Goal: Task Accomplishment & Management: Use online tool/utility

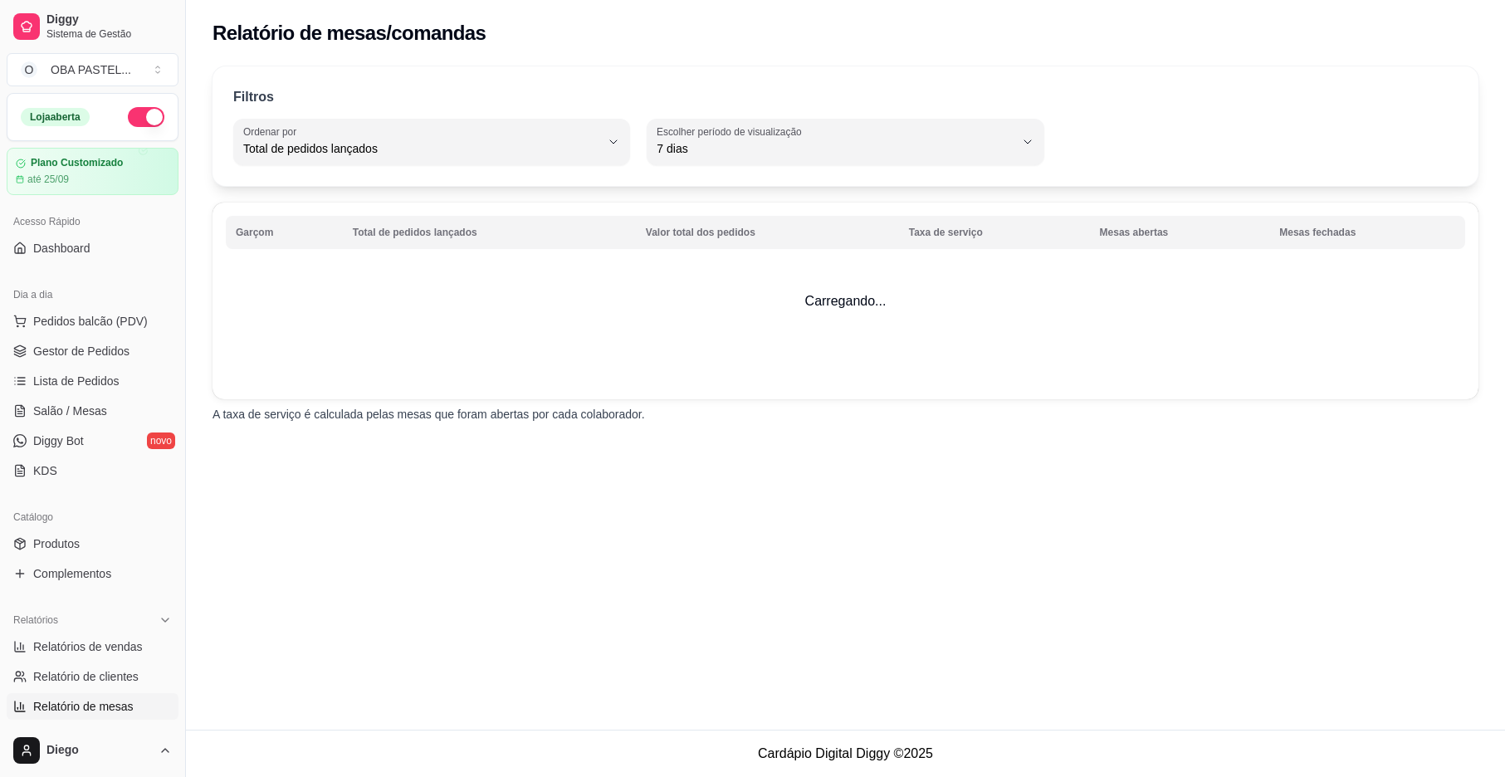
select select "TOTAL_OF_ORDERS"
select select "7"
click at [91, 346] on span "Gestor de Pedidos" at bounding box center [81, 351] width 96 height 17
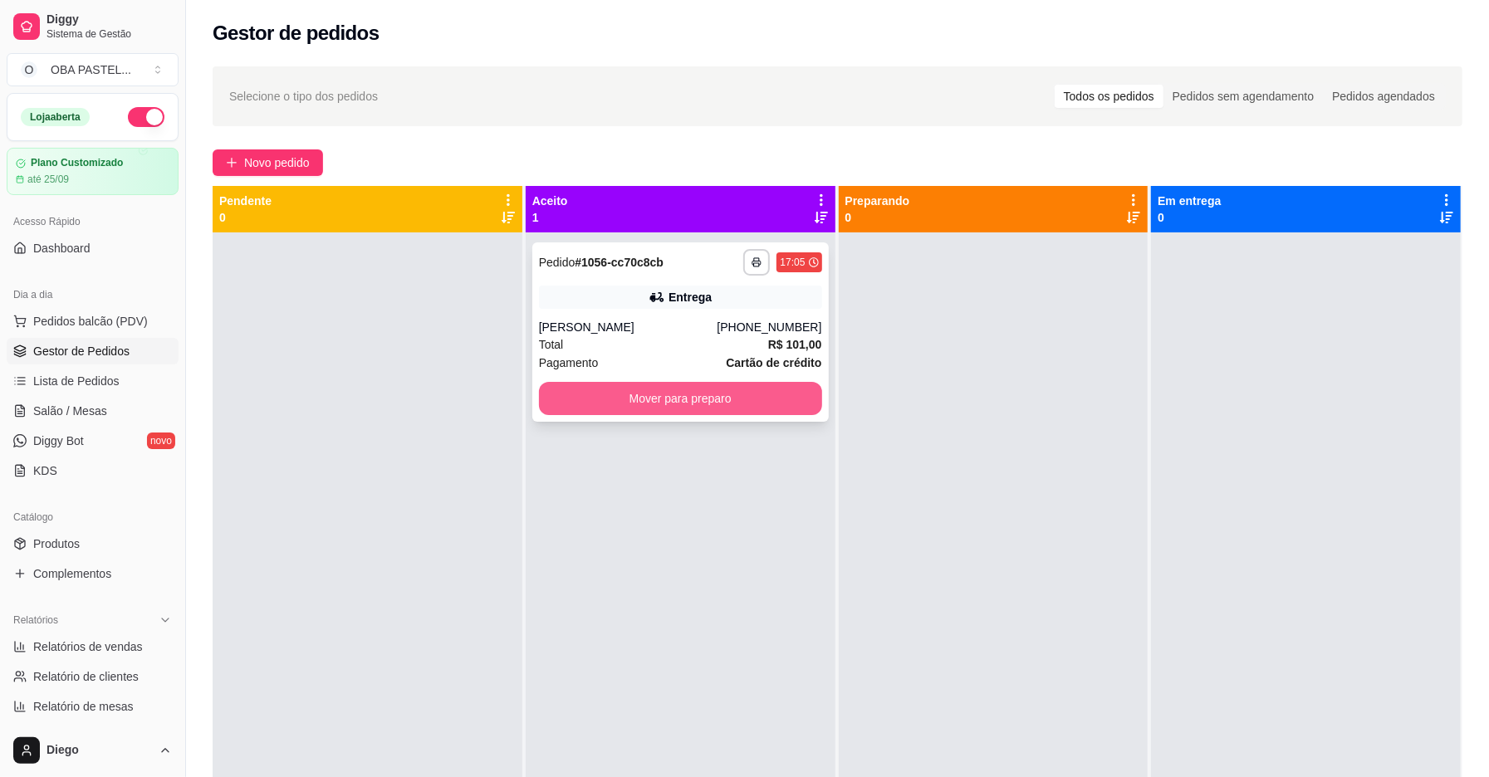
click at [651, 387] on button "Mover para preparo" at bounding box center [680, 398] width 283 height 33
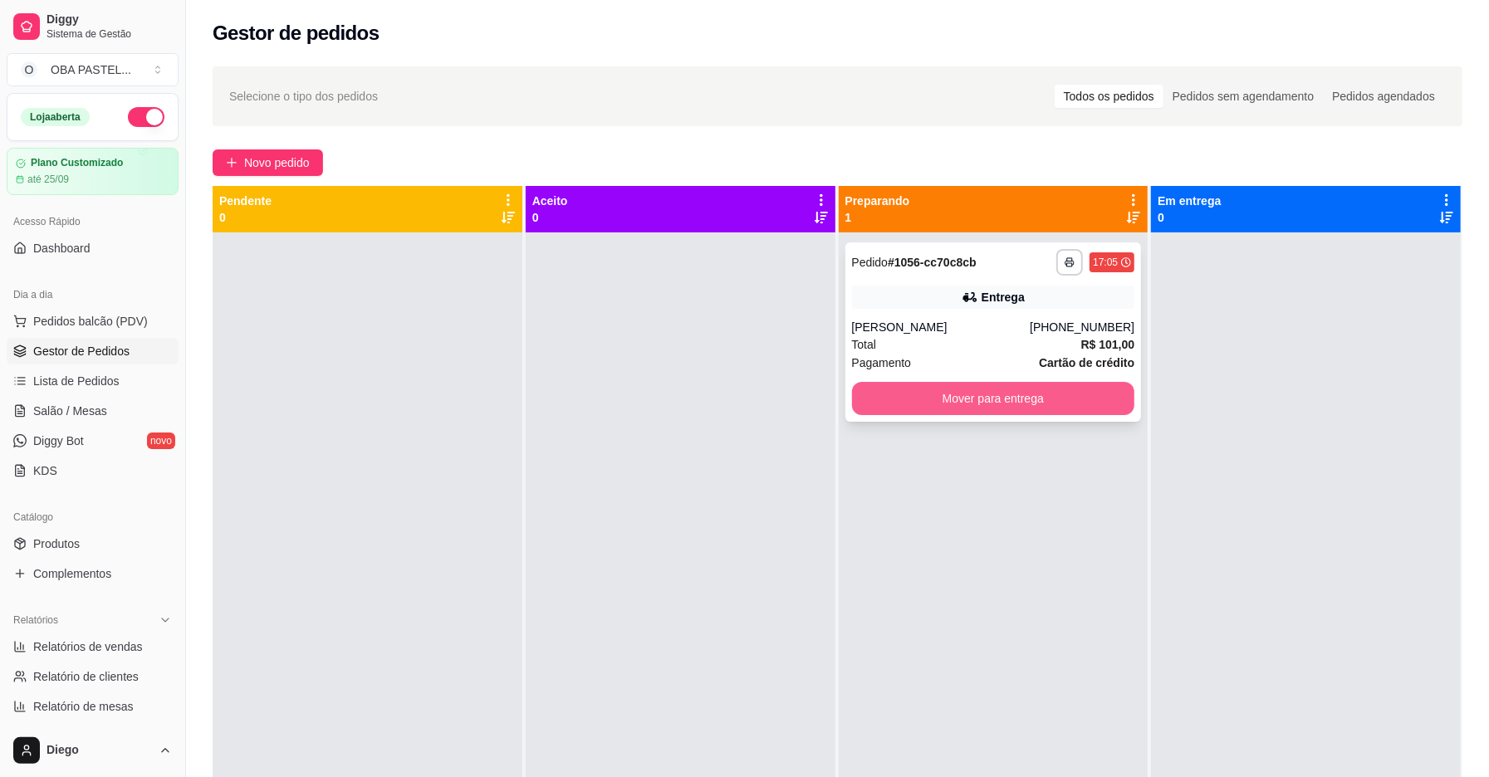
click at [986, 397] on button "Mover para entrega" at bounding box center [993, 398] width 283 height 33
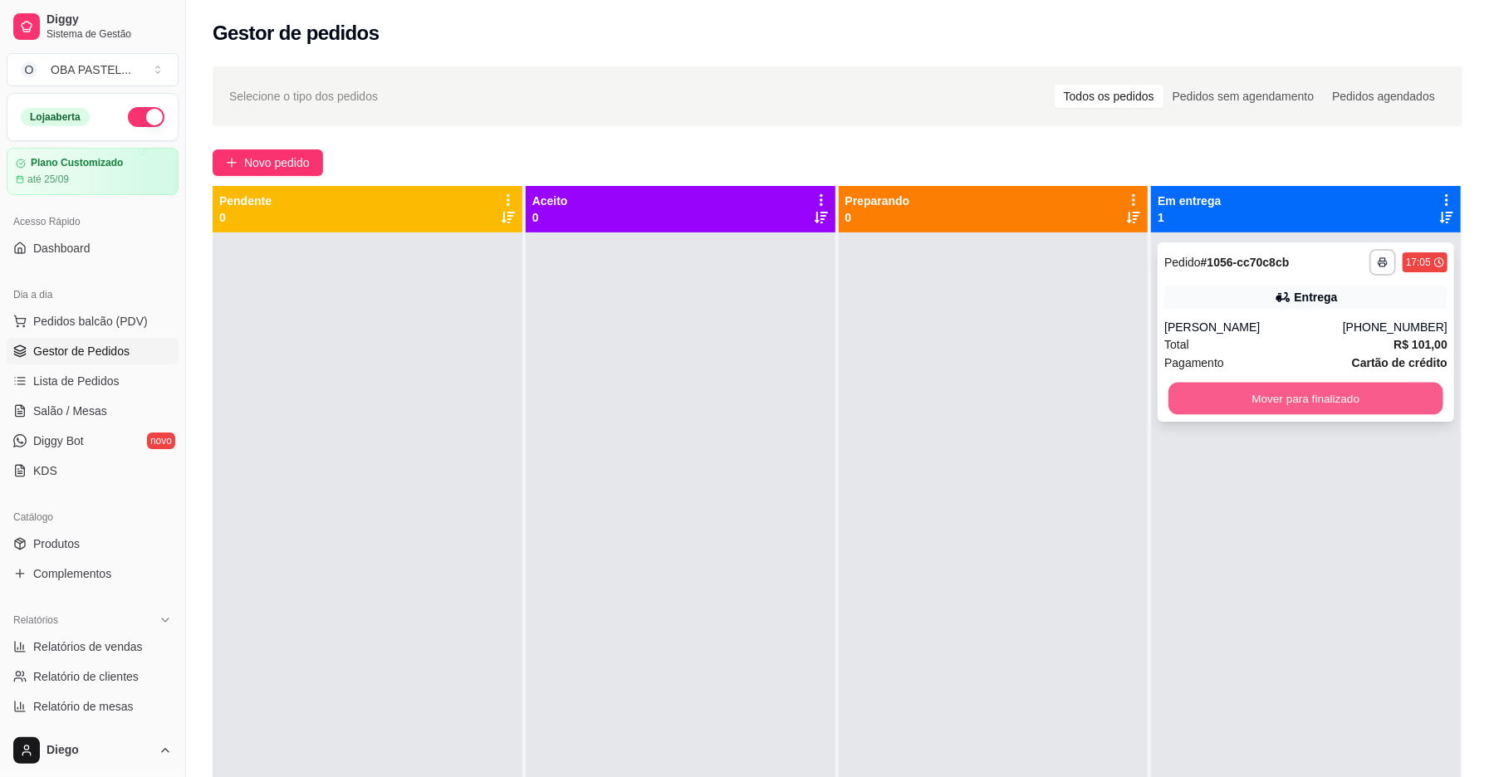
click at [1217, 390] on button "Mover para finalizado" at bounding box center [1305, 399] width 275 height 32
click at [1217, 390] on div "Mover para finalizado" at bounding box center [1305, 398] width 283 height 33
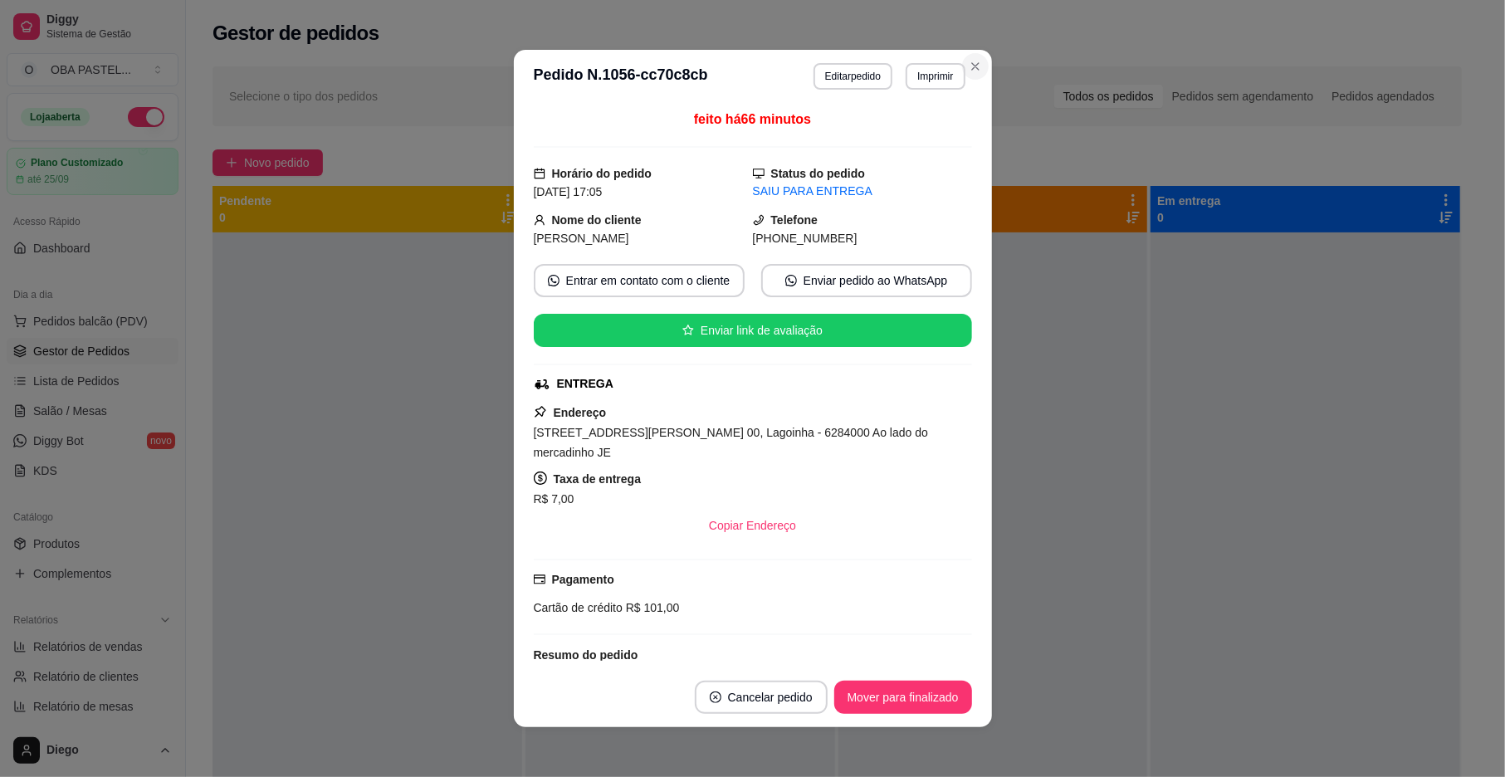
click at [964, 61] on div "Selecione o tipo dos pedidos Todos os pedidos Pedidos sem agendamento Pedidos a…" at bounding box center [837, 519] width 1303 height 927
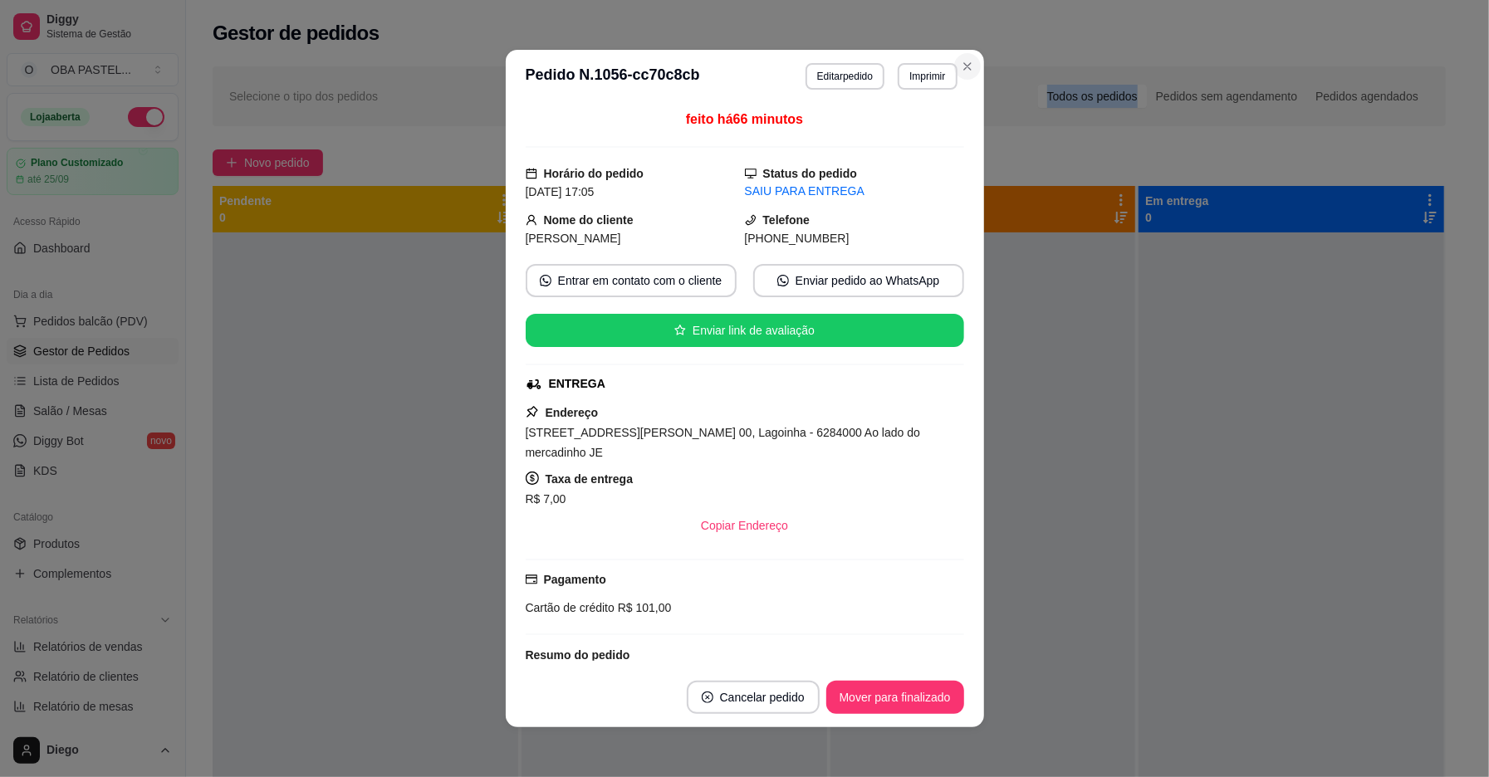
click at [964, 61] on div "Selecione o tipo dos pedidos Todos os pedidos Pedidos sem agendamento Pedidos a…" at bounding box center [829, 519] width 1286 height 927
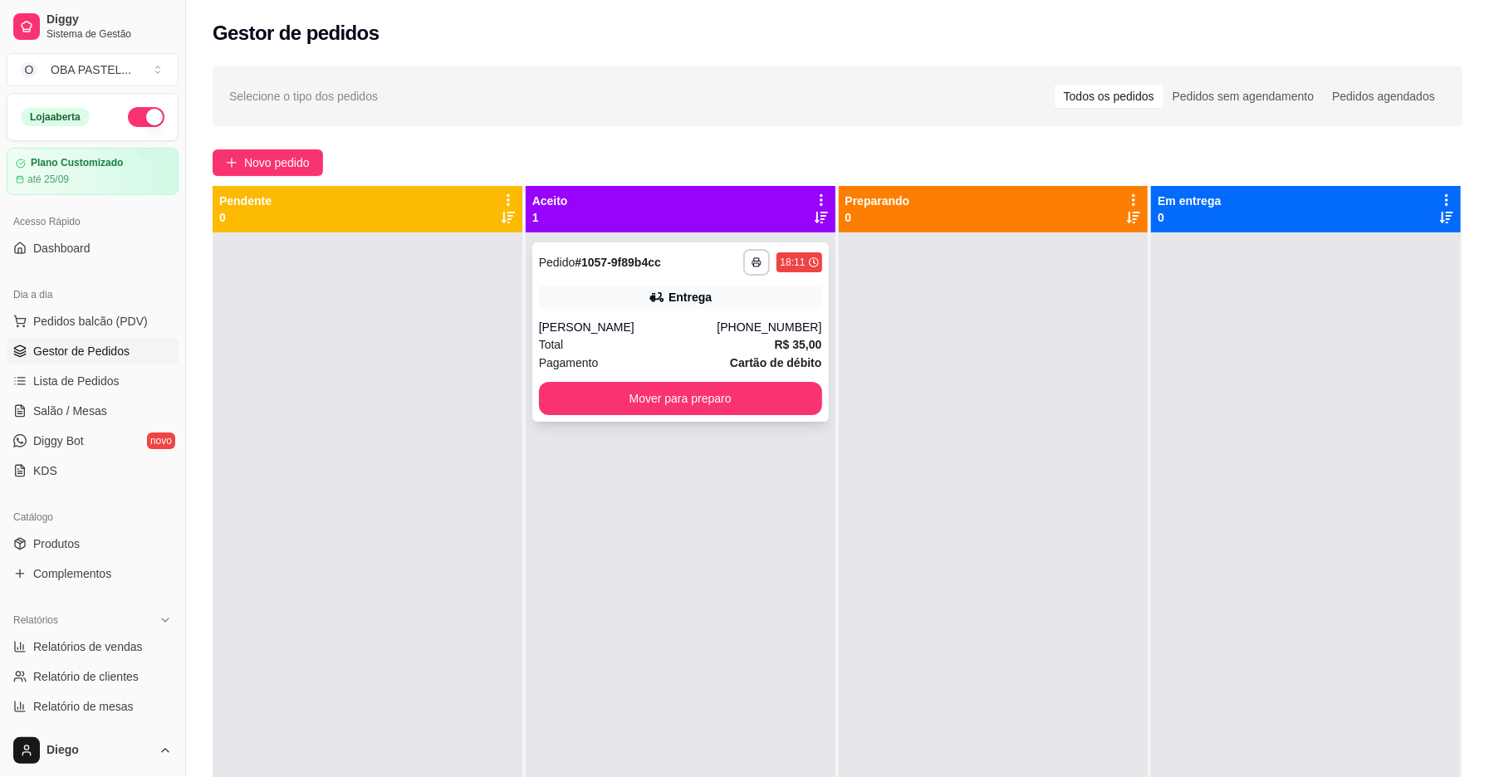
click at [712, 330] on div "[PERSON_NAME]" at bounding box center [628, 327] width 179 height 17
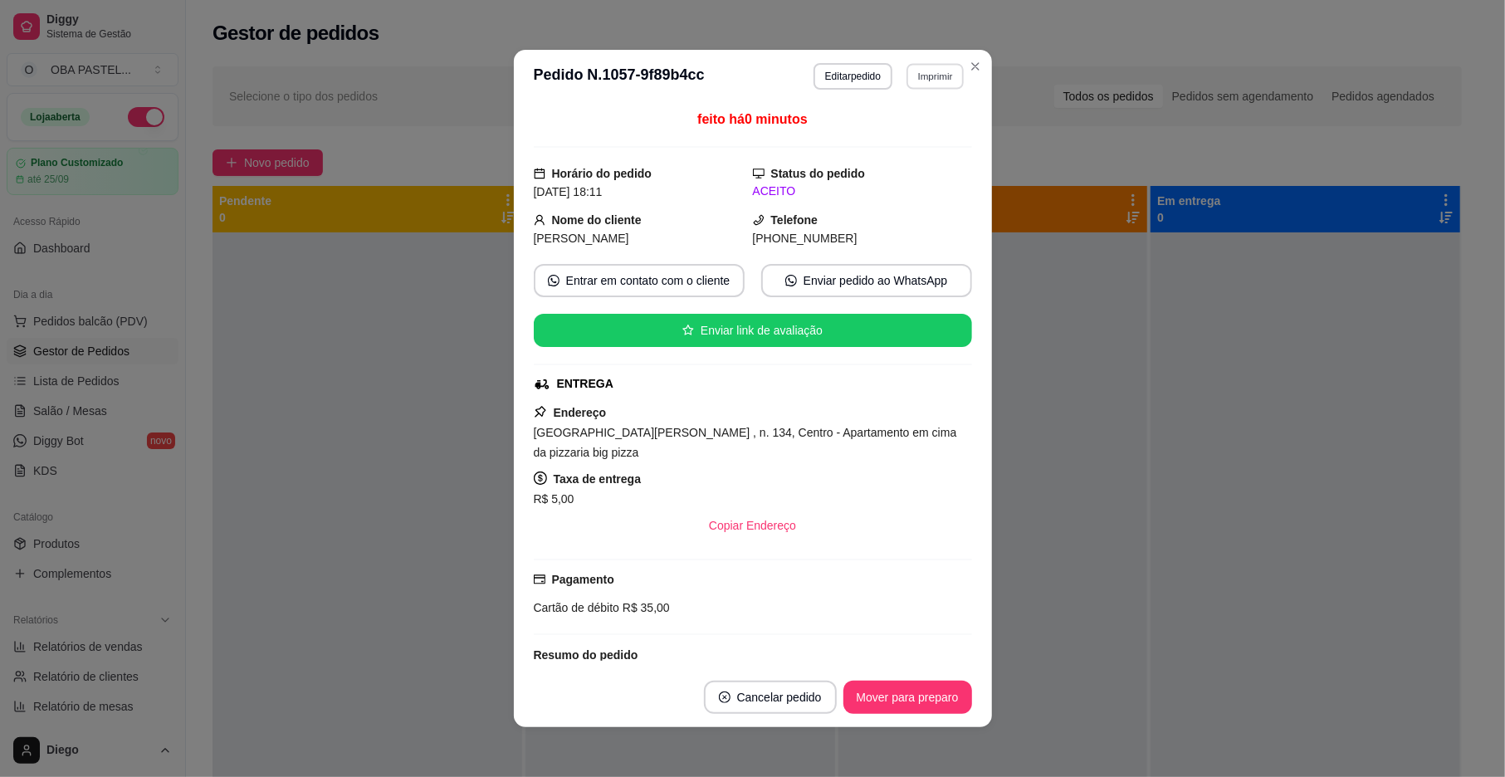
click at [923, 73] on button "Imprimir" at bounding box center [935, 76] width 57 height 26
click at [897, 128] on button "IMPRESSORA" at bounding box center [898, 134] width 120 height 27
click at [897, 128] on div "Escolha a impressora IMPRESSORA" at bounding box center [897, 123] width 137 height 56
